Goal: Information Seeking & Learning: Learn about a topic

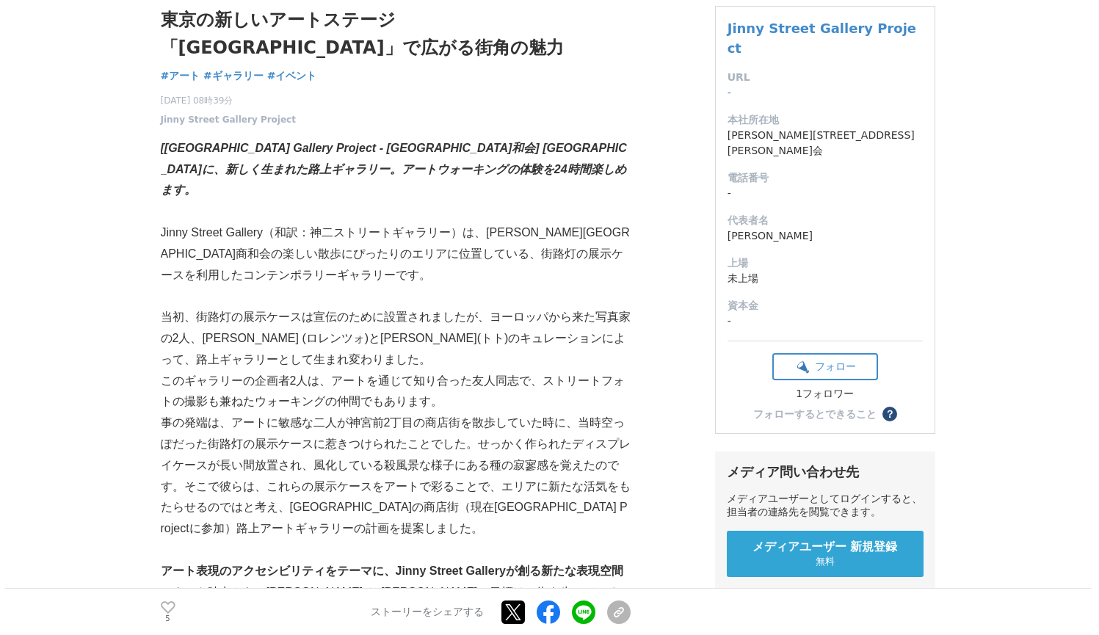
scroll to position [118, 0]
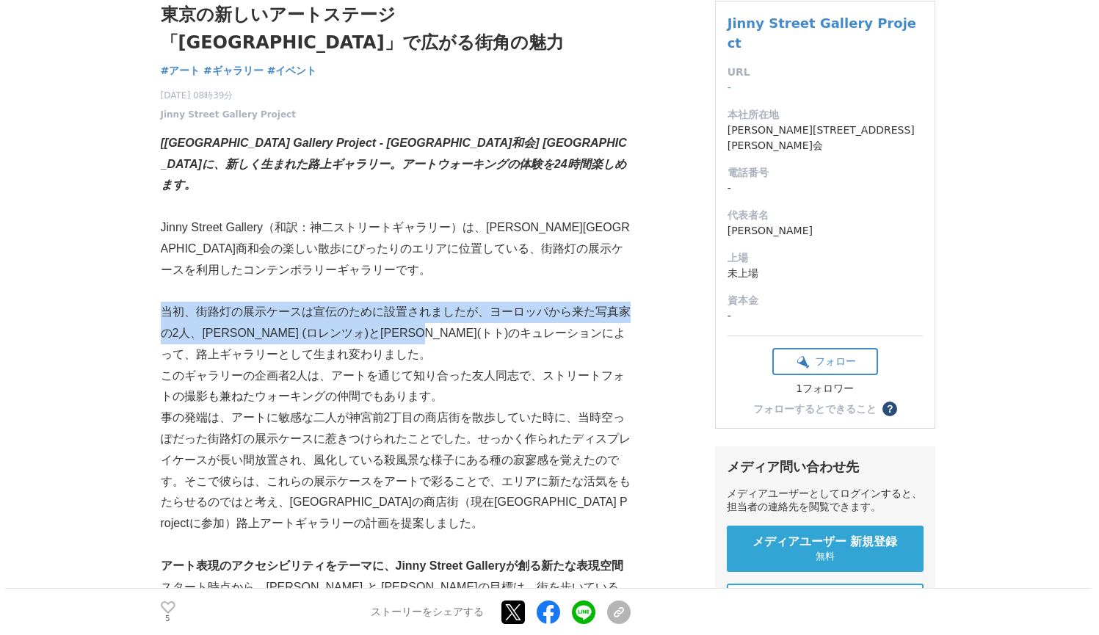
drag, startPoint x: 163, startPoint y: 285, endPoint x: 439, endPoint y: 292, distance: 276.2
click at [439, 302] on p "当初、街路灯の展示ケースは宣伝のために設置されましたが、ヨーロッパから来た写真家の2人、[PERSON_NAME] (ロレンツォ)と[PERSON_NAME]…" at bounding box center [396, 333] width 470 height 63
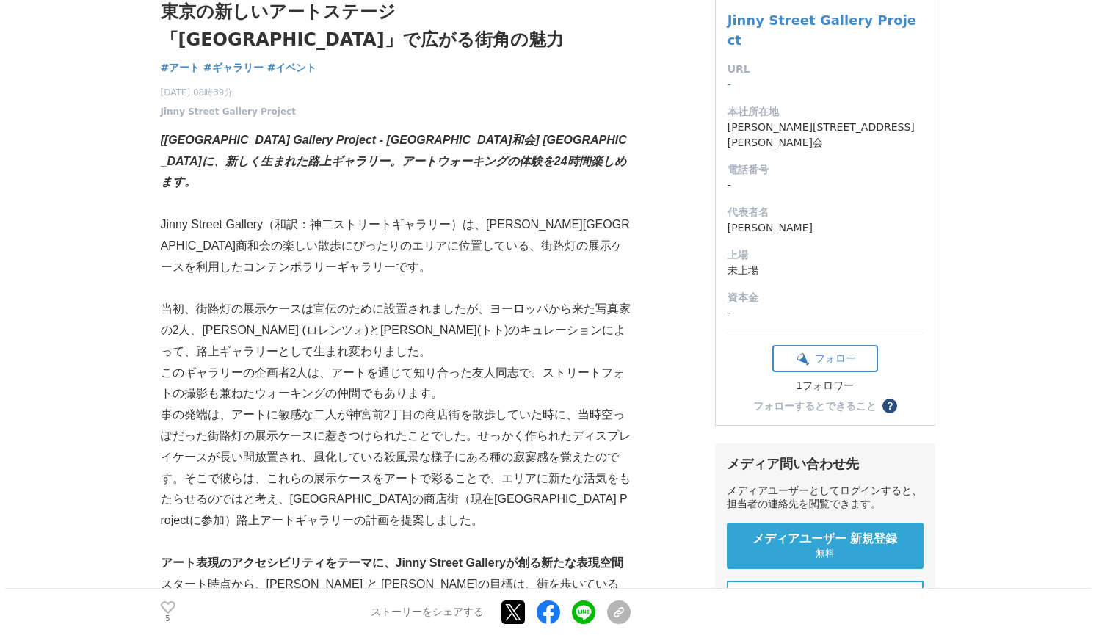
scroll to position [140, 0]
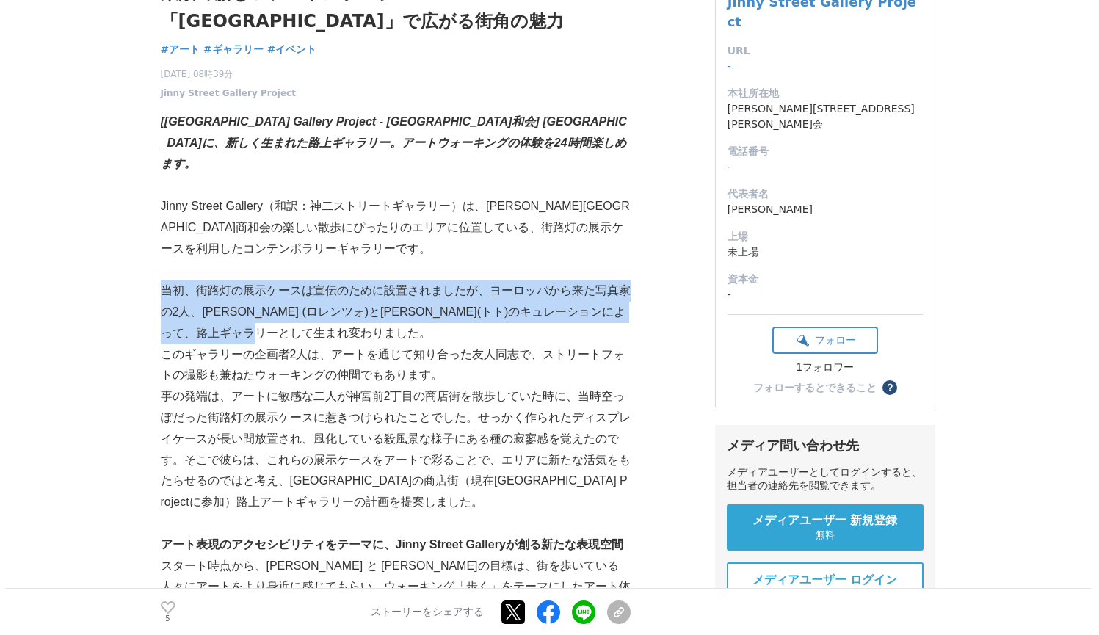
drag, startPoint x: 164, startPoint y: 263, endPoint x: 335, endPoint y: 303, distance: 175.8
click at [335, 303] on p "当初、街路灯の展示ケースは宣伝のために設置されましたが、ヨーロッパから来た写真家の2人、[PERSON_NAME] (ロレンツォ)と[PERSON_NAME]…" at bounding box center [396, 312] width 470 height 63
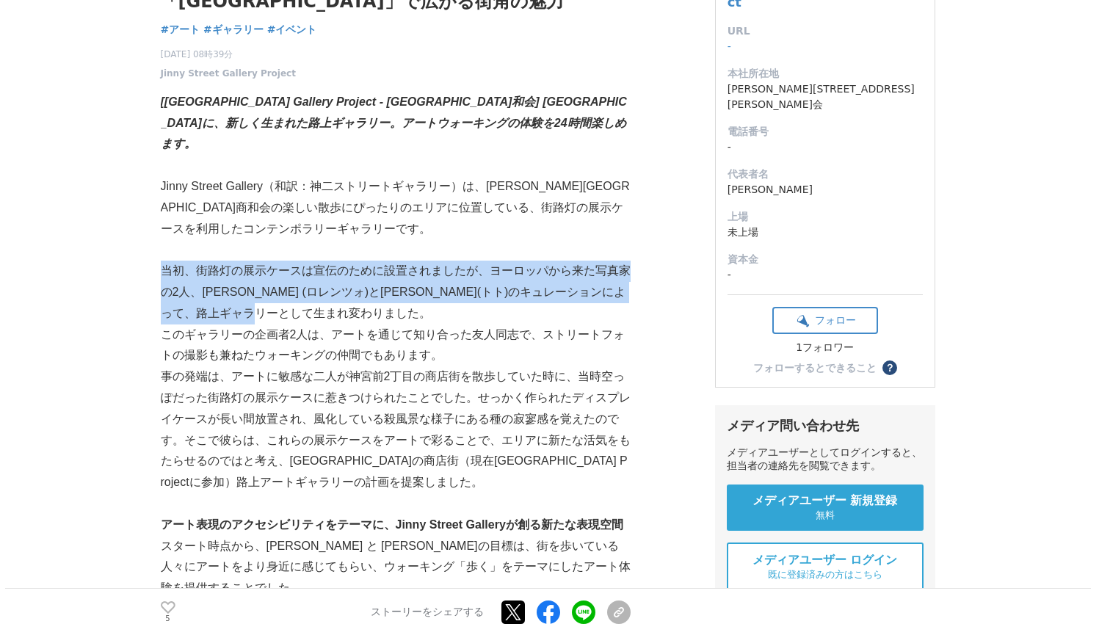
scroll to position [180, 0]
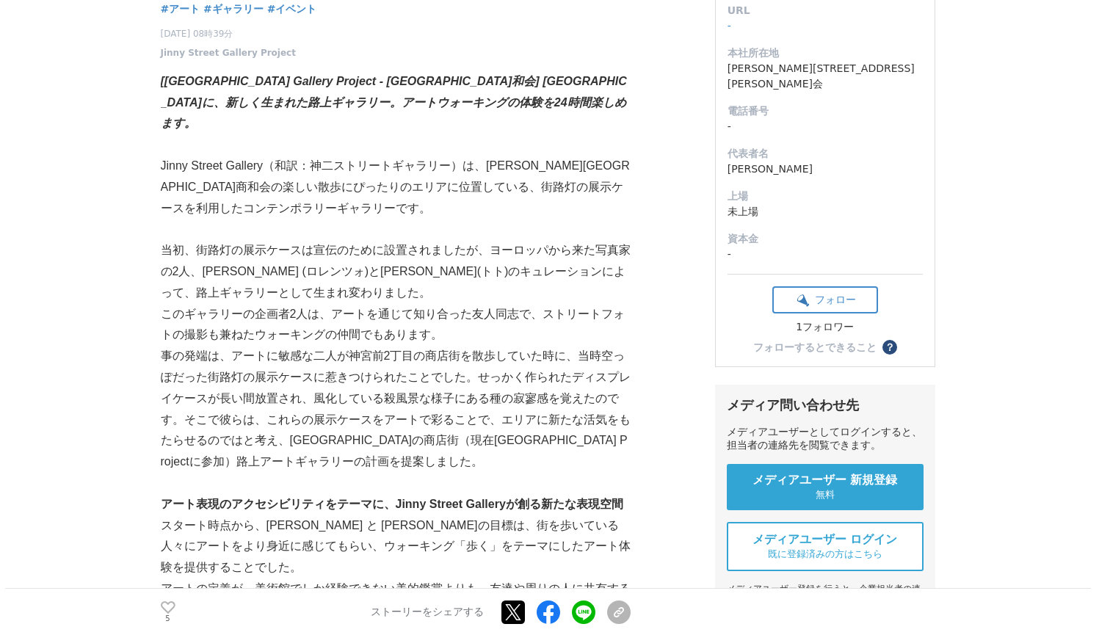
click at [420, 428] on p "事の発端は、アートに敏感な二人が神宮前2丁目の商店街を散歩していた時に、当時空っぽだった街路灯の展示ケースに惹きつけられたことでした。せっかく作られたディスプ…" at bounding box center [396, 409] width 470 height 127
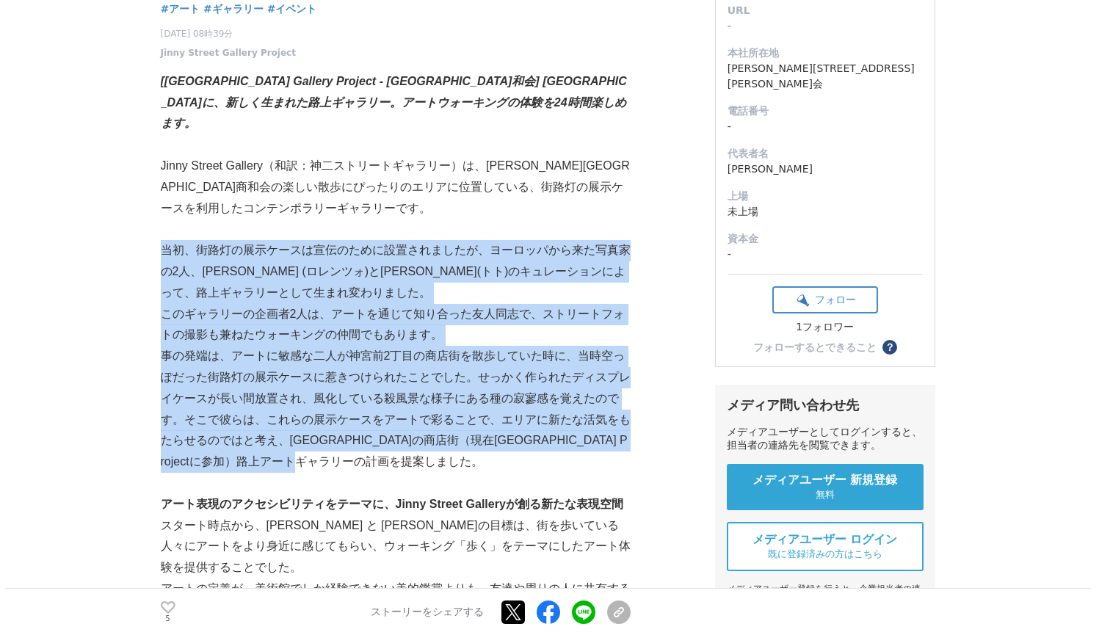
drag, startPoint x: 409, startPoint y: 431, endPoint x: 160, endPoint y: 225, distance: 323.4
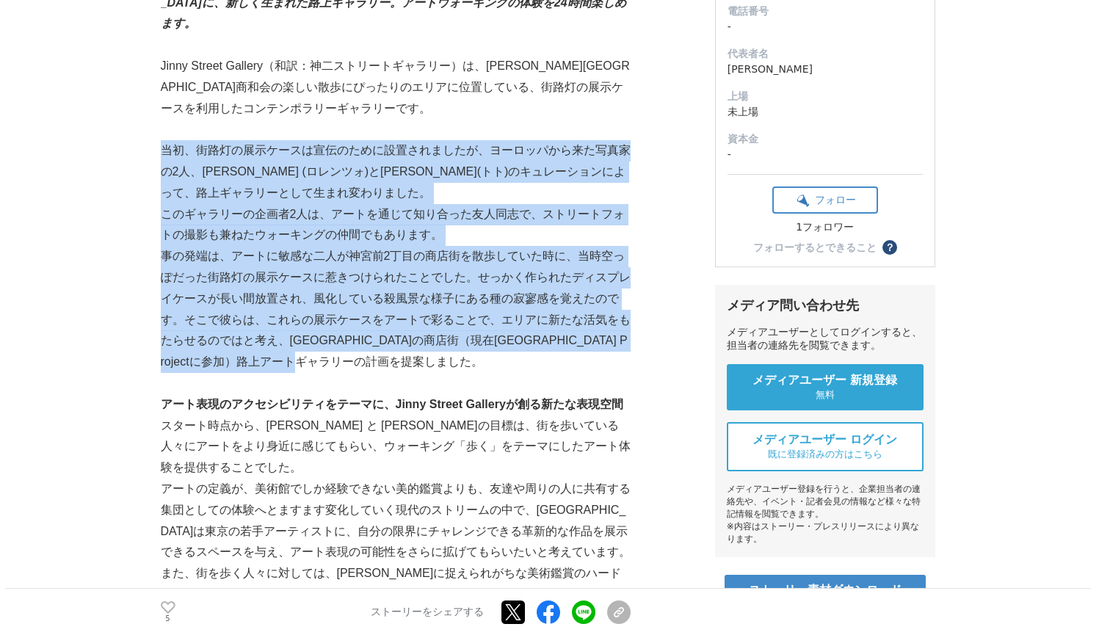
scroll to position [372, 0]
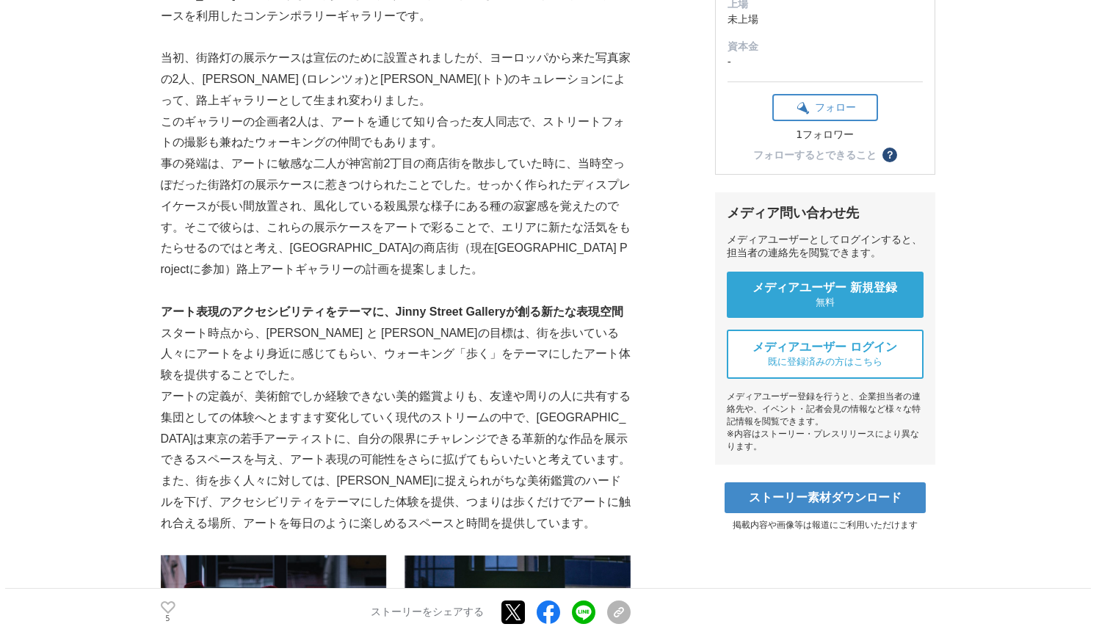
click at [245, 302] on p "アート表現のアクセシビリティをテーマに、Jinny Street Galleryが創る新たな表現空間" at bounding box center [396, 312] width 470 height 21
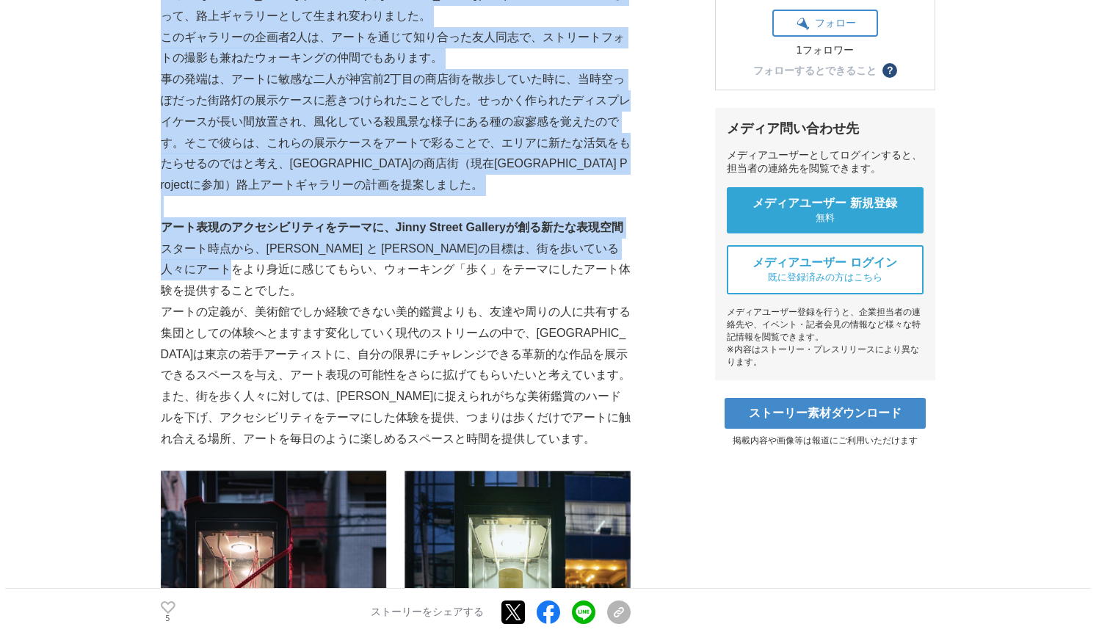
scroll to position [353, 0]
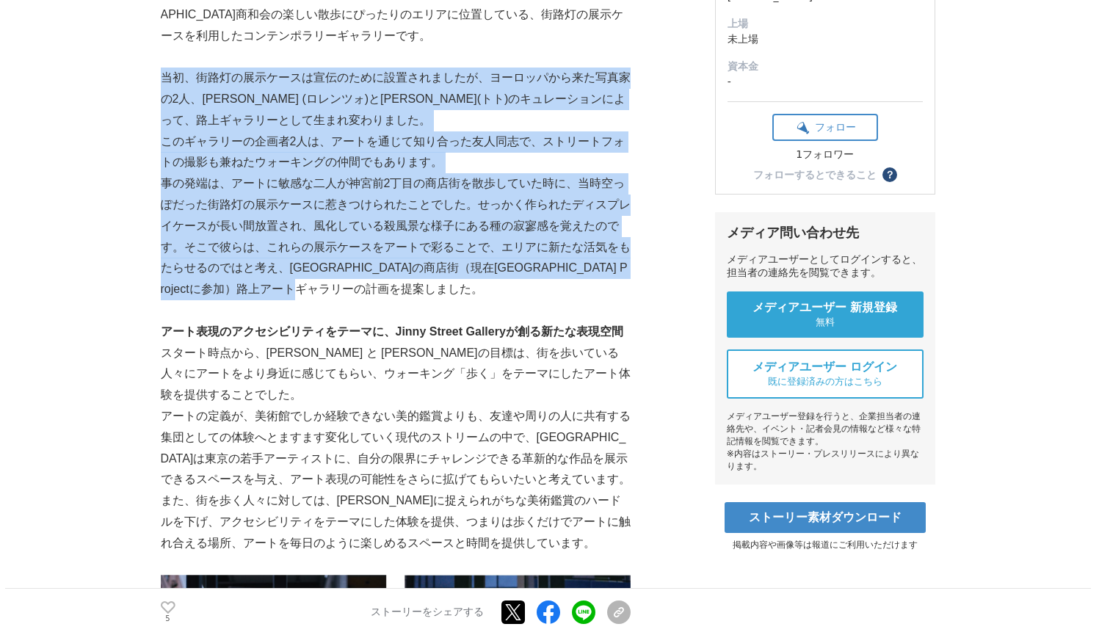
drag, startPoint x: 162, startPoint y: 151, endPoint x: 407, endPoint y: 245, distance: 263.0
copy div "lo、ipsumdolorsitametconsect、adipiscingeli7s、Doeiusm (tempo)iNcid(ut)laboreetdol…"
